Goal: Task Accomplishment & Management: Complete application form

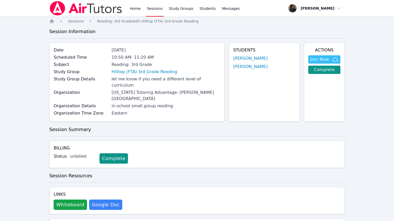
drag, startPoint x: 0, startPoint y: 0, endPoint x: 88, endPoint y: 1, distance: 87.6
click at [82, 8] on img at bounding box center [85, 8] width 73 height 15
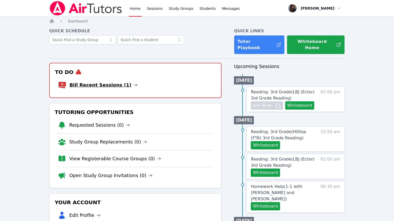
click at [97, 82] on link "Bill Recent Sessions (1)" at bounding box center [103, 85] width 68 height 7
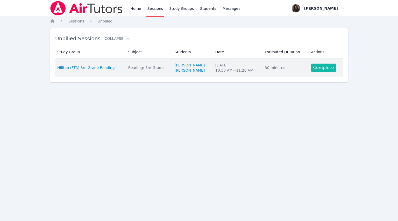
click at [323, 65] on link "Complete" at bounding box center [323, 68] width 25 height 8
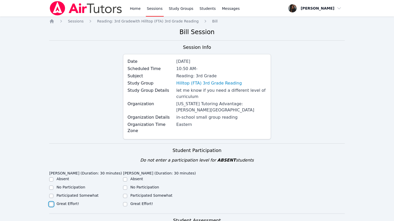
click at [49, 203] on input "Great Effort!" at bounding box center [51, 205] width 4 height 4
checkbox input "true"
click at [125, 203] on input "Great Effort!" at bounding box center [125, 205] width 4 height 4
checkbox input "true"
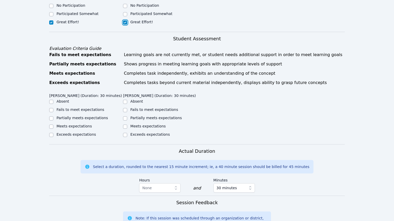
scroll to position [207, 0]
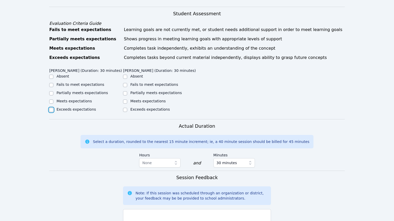
click at [50, 108] on input "Exceeds expectations" at bounding box center [51, 110] width 4 height 4
checkbox input "true"
click at [123, 107] on div "Exceeds expectations" at bounding box center [86, 110] width 74 height 6
click at [124, 108] on input "Exceeds expectations" at bounding box center [125, 110] width 4 height 4
checkbox input "true"
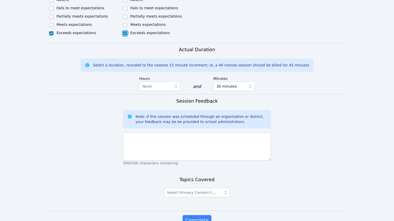
scroll to position [307, 0]
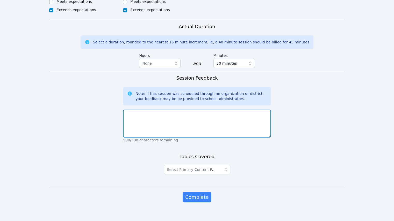
click at [178, 121] on textarea at bounding box center [197, 124] width 148 height 28
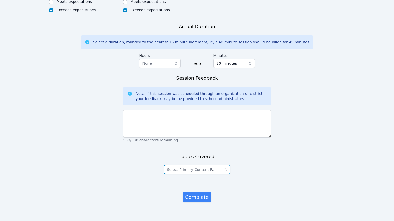
click at [187, 168] on span "Select Primary Content Focus" at bounding box center [193, 170] width 53 height 4
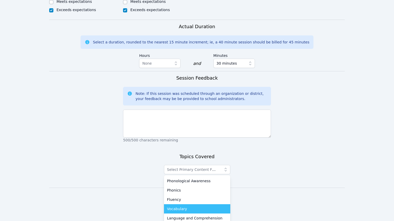
click at [195, 207] on li "Vocabulary" at bounding box center [197, 209] width 66 height 9
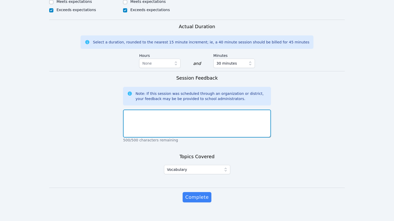
click at [164, 113] on textarea at bounding box center [197, 124] width 148 height 28
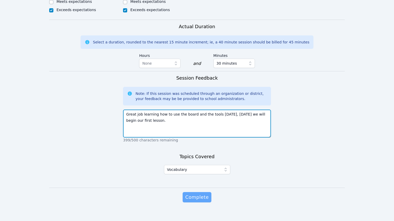
type textarea "Great job learning how to use the board and the tools today, Tomorrow we will b…"
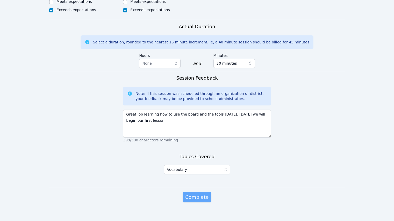
click at [206, 194] on span "Complete" at bounding box center [196, 197] width 23 height 7
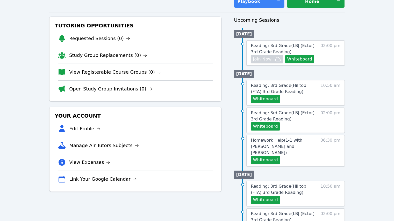
scroll to position [26, 0]
